Goal: Ask a question

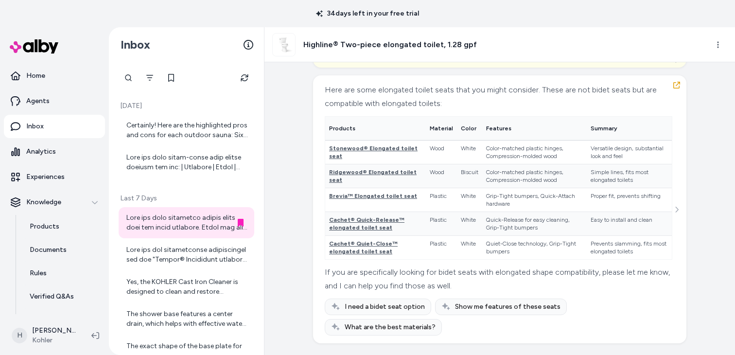
scroll to position [5234, 0]
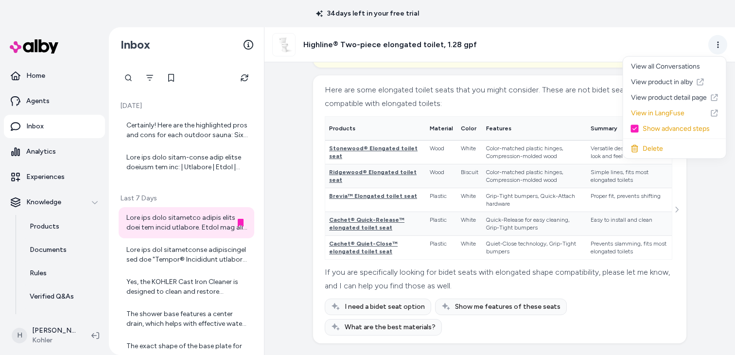
click at [713, 45] on html "34 days left in your free trial Home Agents Inbox Analytics Experiences Knowled…" at bounding box center [367, 177] width 735 height 355
click at [550, 152] on html "34 days left in your free trial Home Agents Inbox Analytics Experiences Knowled…" at bounding box center [367, 177] width 735 height 355
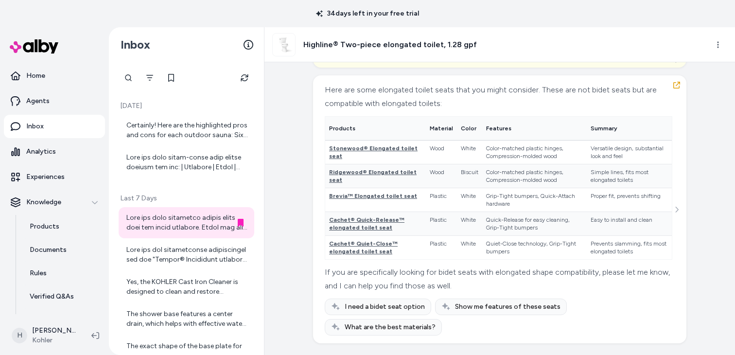
scroll to position [0, 0]
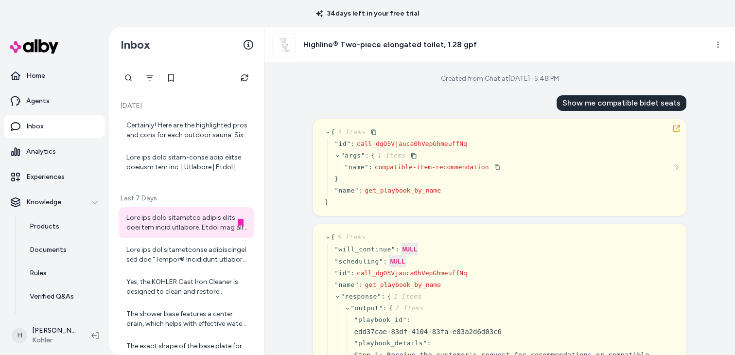
click at [453, 167] on span "compatible-item-recommendation" at bounding box center [432, 166] width 114 height 7
drag, startPoint x: 375, startPoint y: 167, endPoint x: 487, endPoint y: 167, distance: 112.3
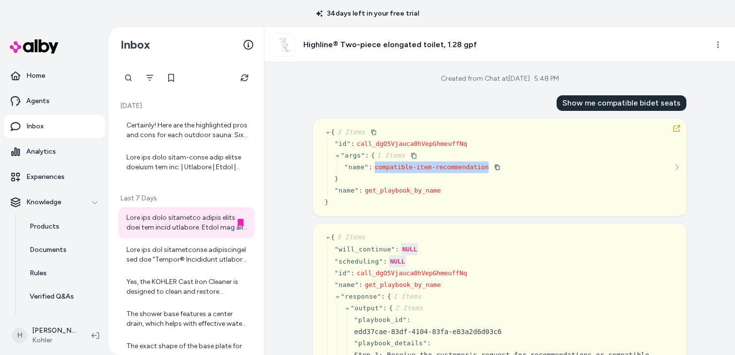
click at [487, 167] on span "compatible-item-recommendation" at bounding box center [432, 166] width 114 height 7
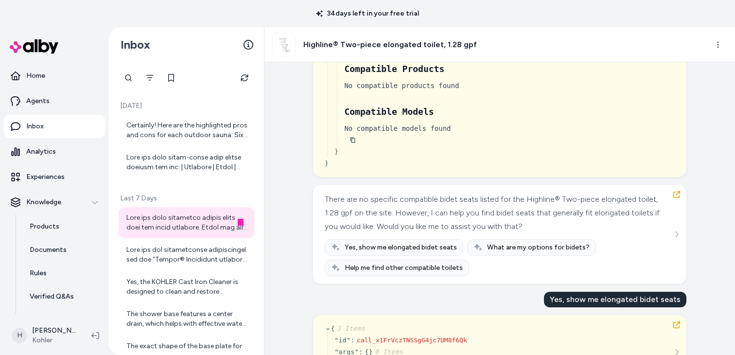
scroll to position [958, 0]
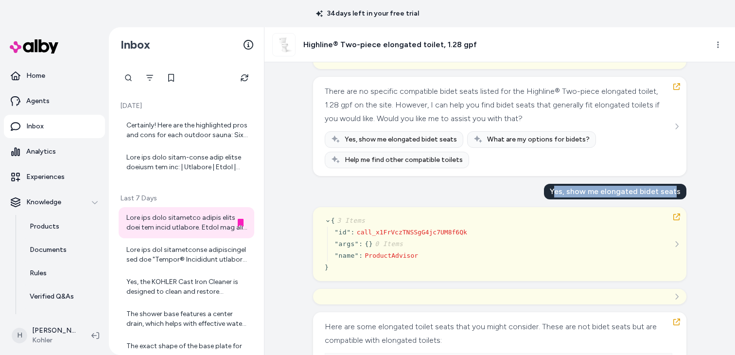
drag, startPoint x: 558, startPoint y: 190, endPoint x: 679, endPoint y: 191, distance: 120.5
click at [677, 191] on div "Yes, show me elongated bidet seats" at bounding box center [615, 192] width 142 height 16
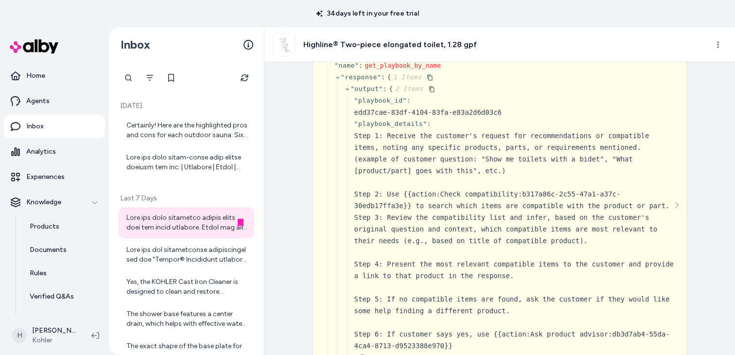
scroll to position [0, 0]
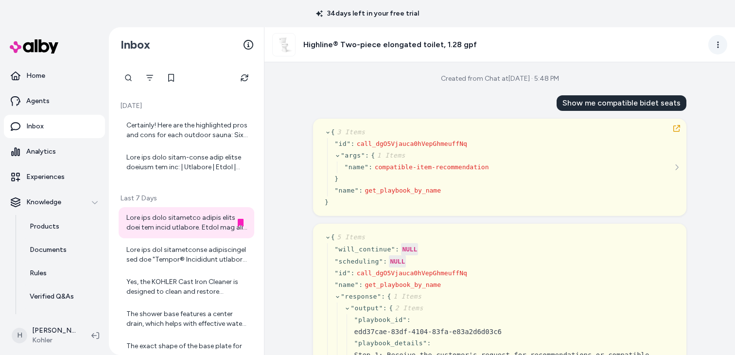
click at [722, 46] on html "34 days left in your free trial Home Agents Inbox Analytics Experiences Knowled…" at bounding box center [367, 177] width 735 height 355
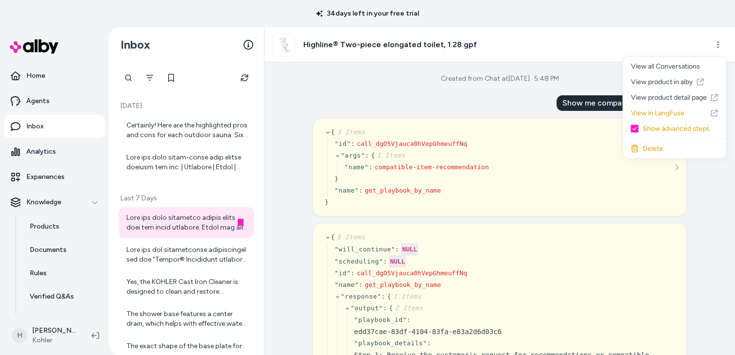
click at [624, 47] on html "34 days left in your free trial Home Agents Inbox Analytics Experiences Knowled…" at bounding box center [367, 177] width 735 height 355
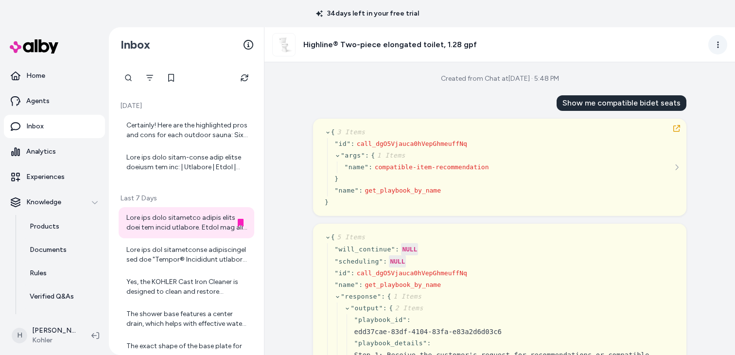
click at [721, 44] on html "34 days left in your free trial Home Agents Inbox Analytics Experiences Knowled…" at bounding box center [367, 177] width 735 height 355
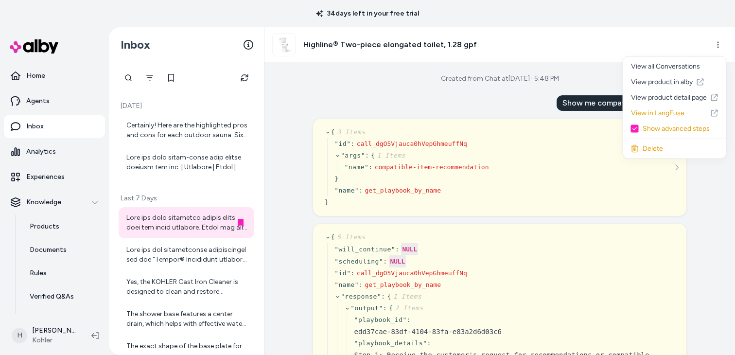
click at [614, 42] on html "34 days left in your free trial Home Agents Inbox Analytics Experiences Knowled…" at bounding box center [367, 177] width 735 height 355
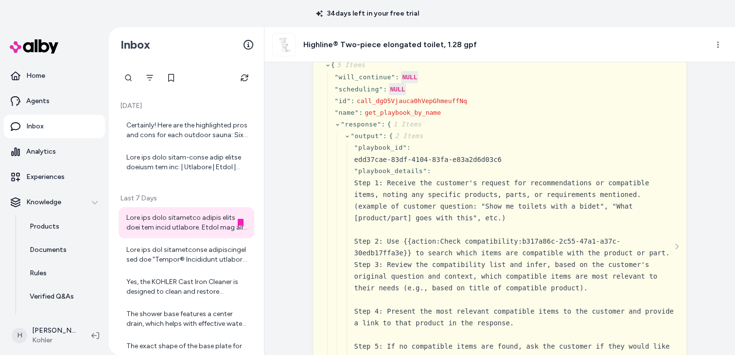
scroll to position [280, 0]
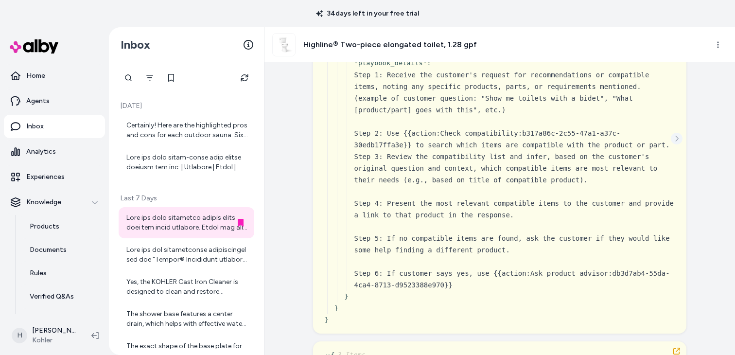
click at [676, 136] on icon "See more" at bounding box center [677, 139] width 3 height 6
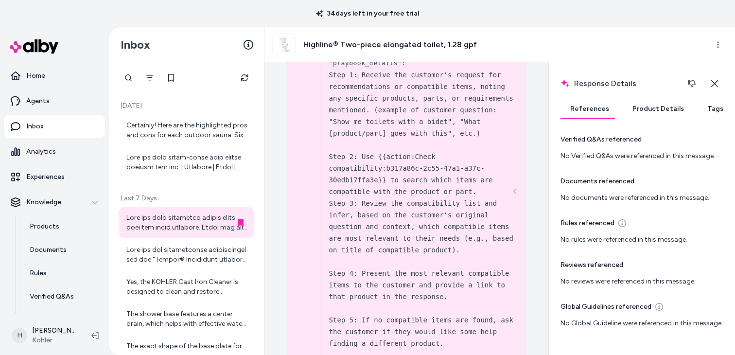
scroll to position [4, 0]
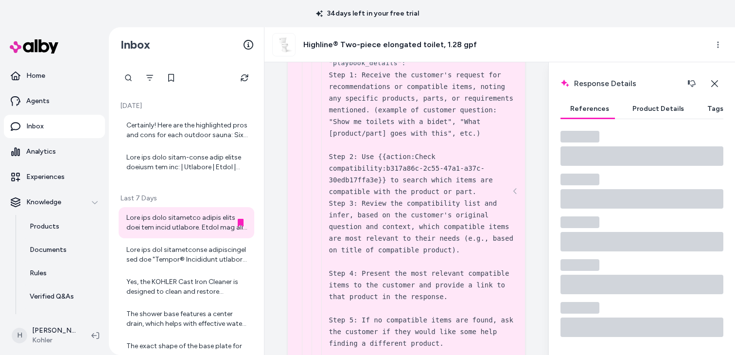
click at [654, 107] on button "Product Details" at bounding box center [658, 108] width 71 height 19
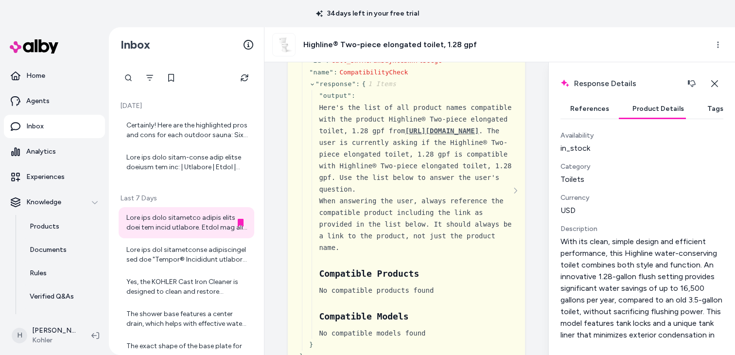
scroll to position [832, 0]
click at [514, 193] on icon "See more" at bounding box center [515, 190] width 7 height 7
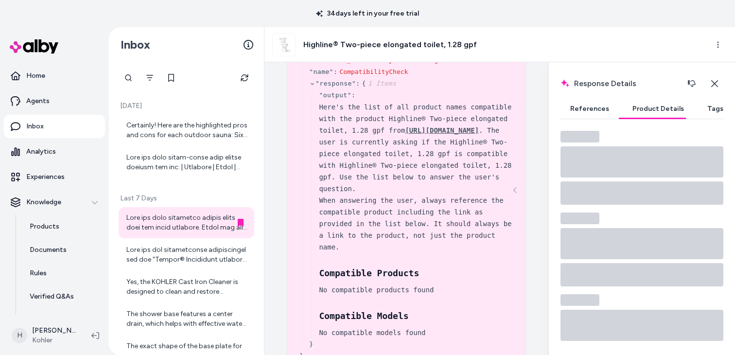
click at [590, 114] on button "References" at bounding box center [589, 108] width 58 height 19
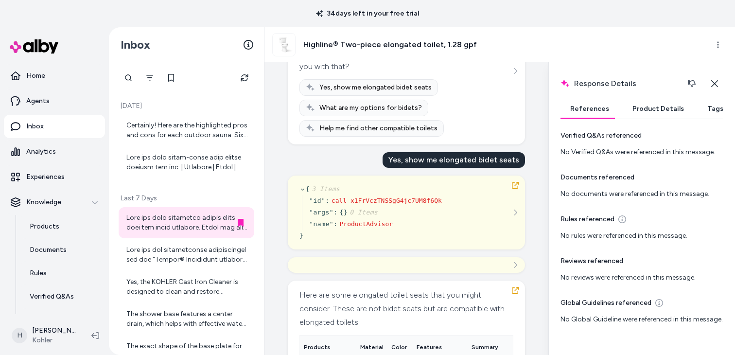
scroll to position [1162, 0]
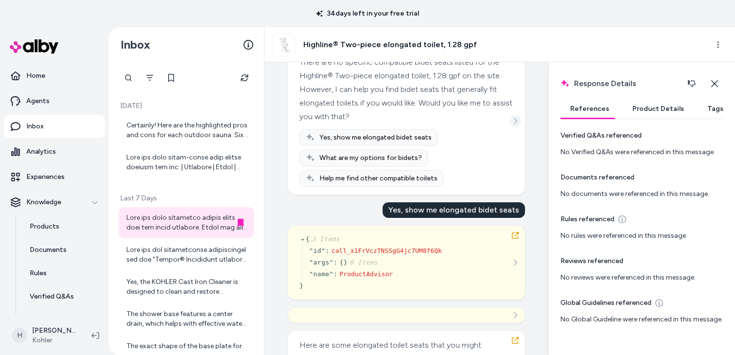
click at [516, 124] on icon "See more" at bounding box center [515, 121] width 7 height 7
